Goal: Information Seeking & Learning: Understand process/instructions

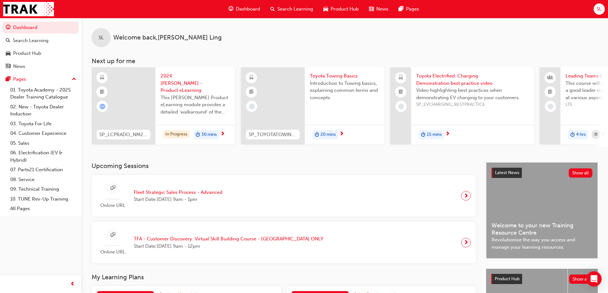
scroll to position [251, 0]
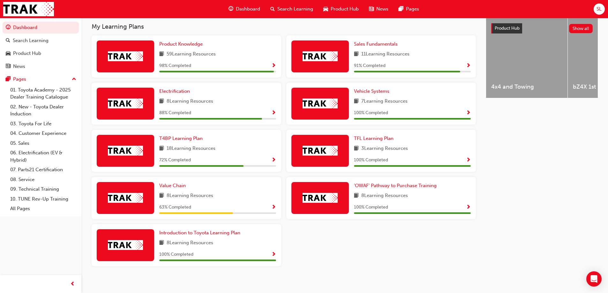
click at [274, 158] on span "Show Progress" at bounding box center [273, 161] width 5 height 6
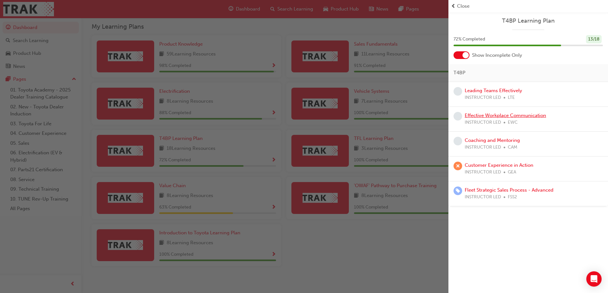
click at [479, 115] on link "Effective Workplace Communication" at bounding box center [505, 116] width 81 height 6
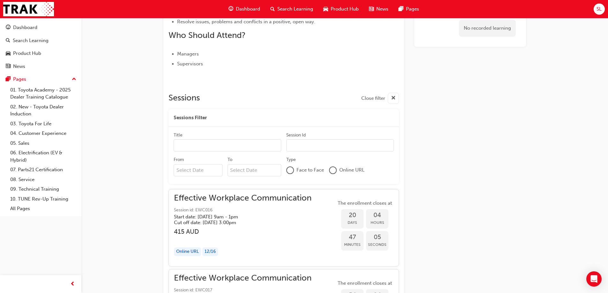
scroll to position [325, 0]
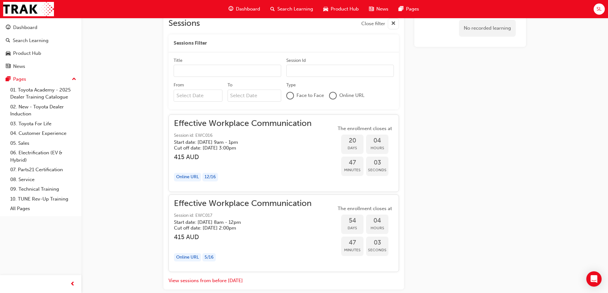
click at [193, 146] on h5 "Cut off date: [DATE] 3:00pm" at bounding box center [237, 148] width 127 height 6
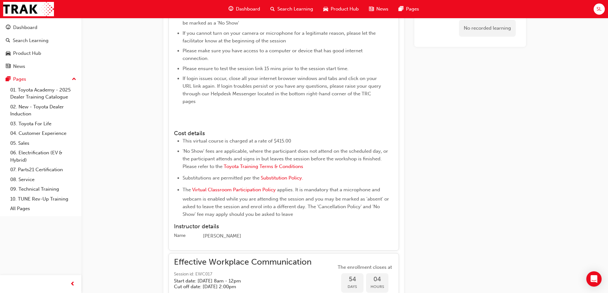
click at [174, 123] on img at bounding box center [174, 123] width 0 height 0
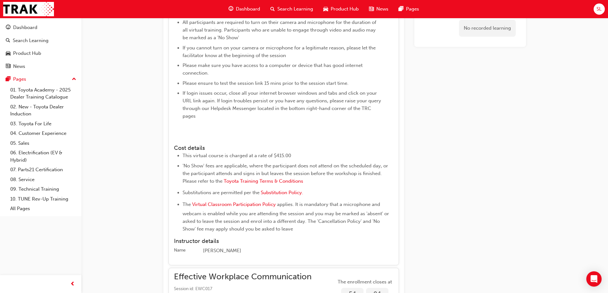
scroll to position [475, 0]
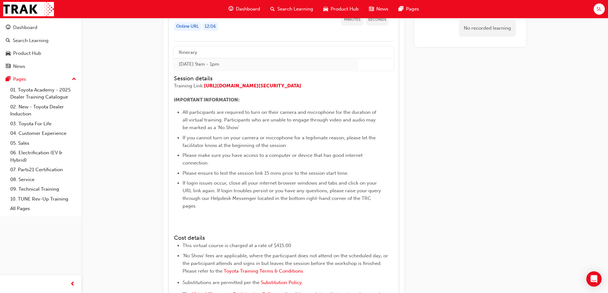
click at [232, 120] on span "All participants are required to turn on their camera and microphone for the du…" at bounding box center [280, 119] width 195 height 21
click at [215, 88] on span "[URL][DOMAIN_NAME][SECURITY_DATA]" at bounding box center [252, 86] width 97 height 6
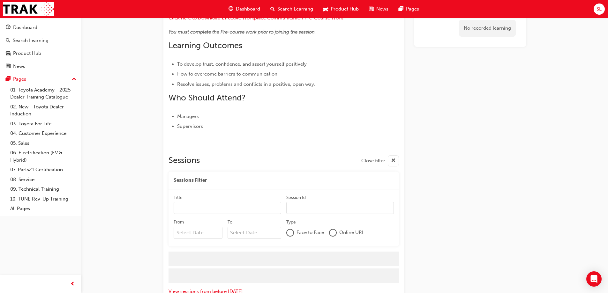
scroll to position [197, 0]
